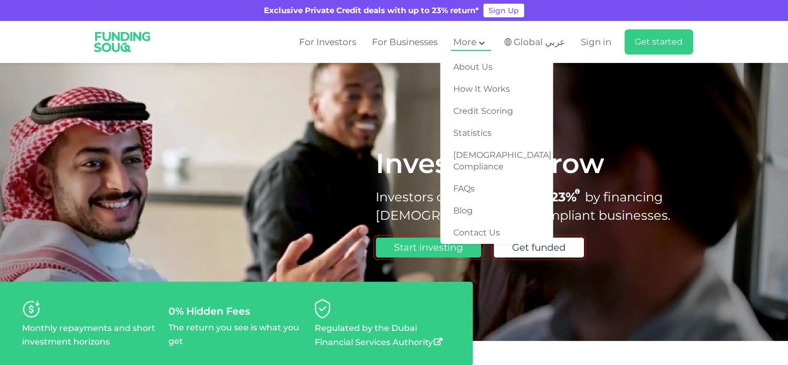
click at [476, 43] on span "More" at bounding box center [464, 42] width 23 height 10
click at [475, 178] on link "FAQs" at bounding box center [496, 189] width 113 height 22
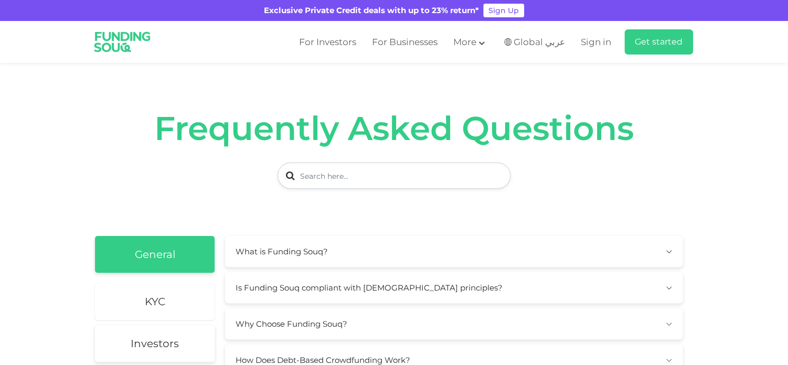
click at [155, 298] on h2 "KYC" at bounding box center [155, 301] width 20 height 13
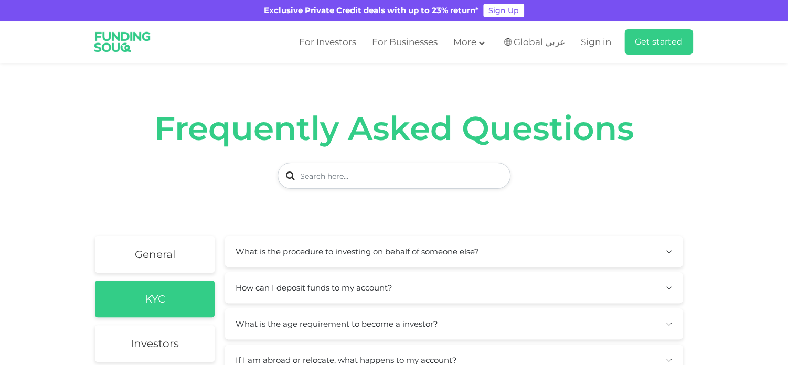
click at [725, 138] on section "Frequently Asked Questions" at bounding box center [394, 149] width 788 height 173
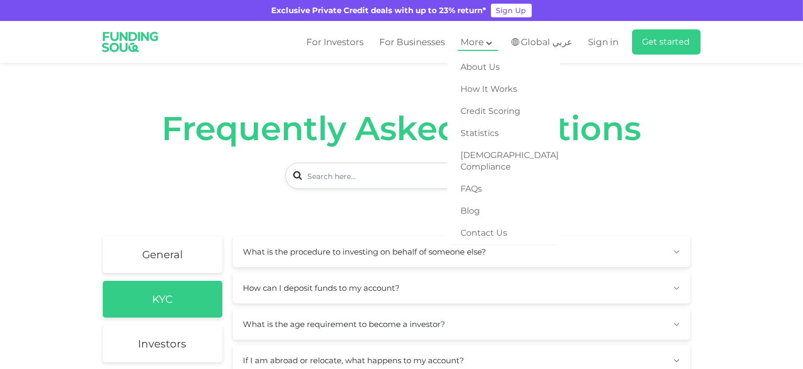
click at [484, 44] on span "More" at bounding box center [472, 42] width 23 height 10
click at [477, 200] on link "Blog" at bounding box center [504, 211] width 113 height 22
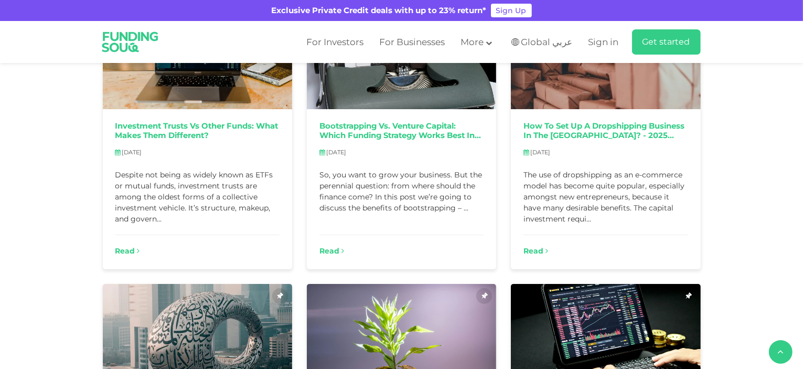
scroll to position [630, 0]
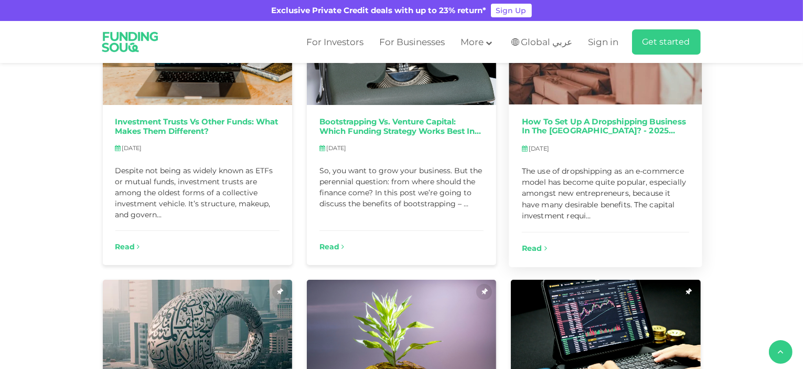
click at [538, 243] on link "Read" at bounding box center [534, 248] width 25 height 11
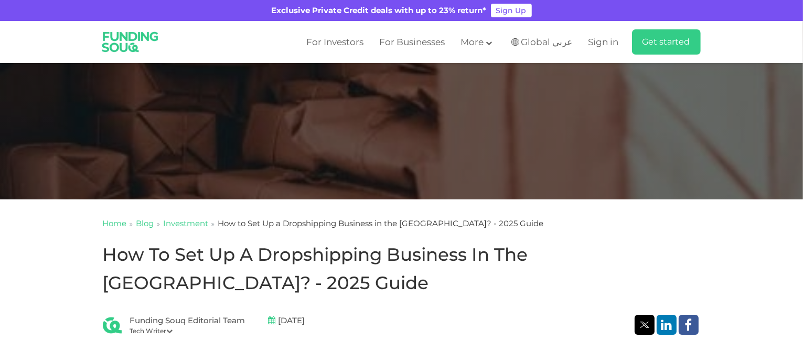
scroll to position [114, 0]
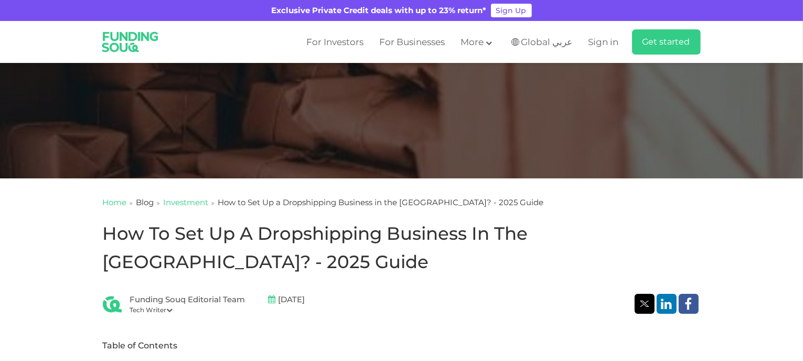
click at [149, 207] on link "Blog" at bounding box center [145, 202] width 18 height 10
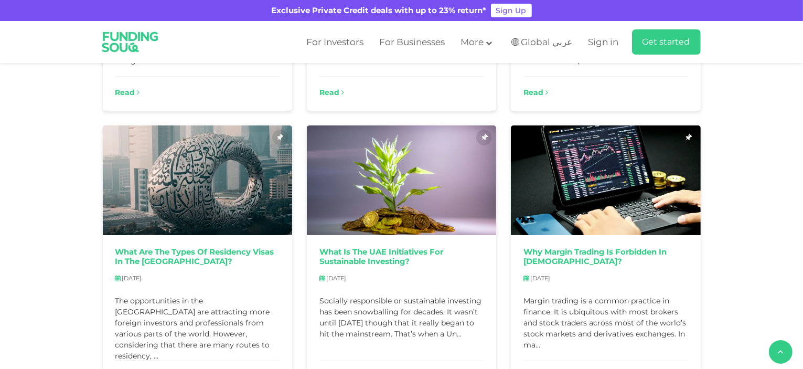
scroll to position [790, 0]
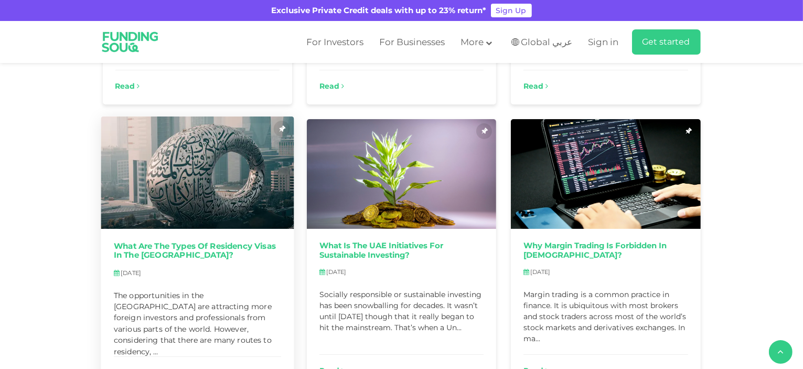
click at [209, 242] on link "What Are The Types of Residency Visas in the [GEOGRAPHIC_DATA]?" at bounding box center [197, 250] width 168 height 19
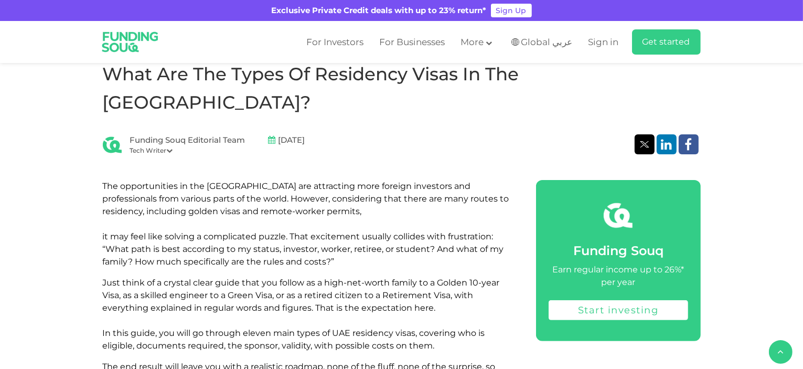
scroll to position [161, 0]
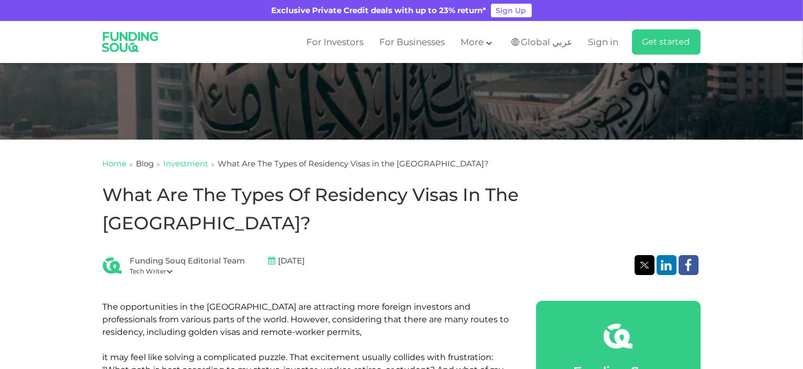
click at [148, 163] on link "Blog" at bounding box center [145, 163] width 18 height 10
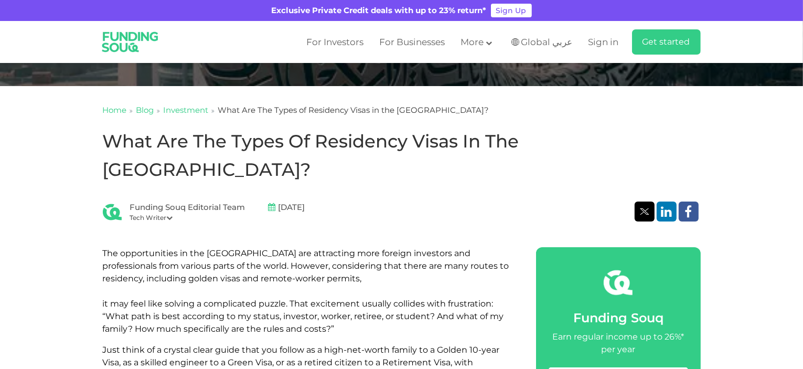
scroll to position [228, 0]
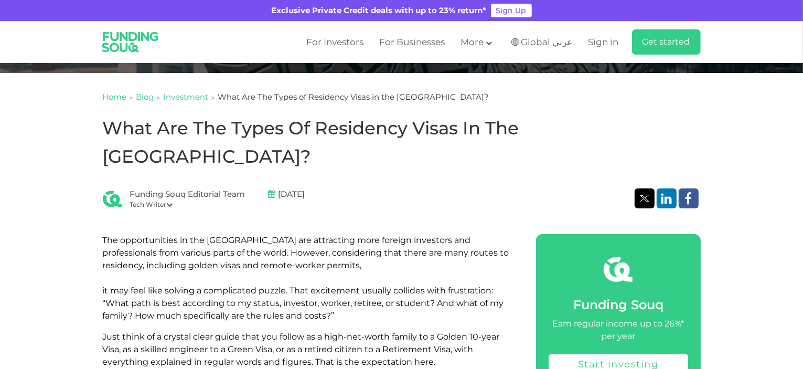
click at [171, 201] on icon at bounding box center [170, 204] width 6 height 6
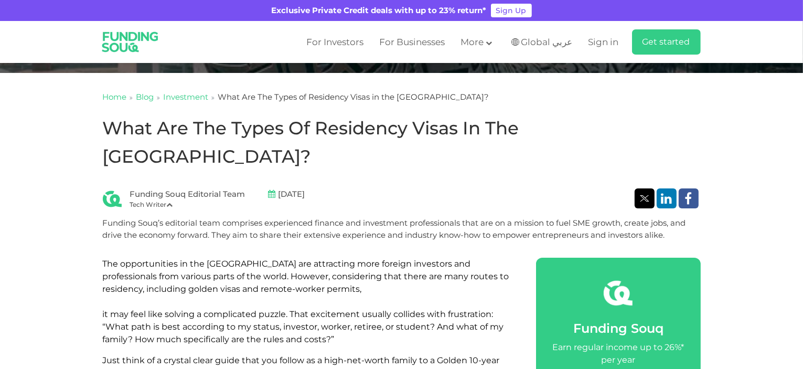
click at [171, 201] on icon at bounding box center [170, 204] width 6 height 6
